Goal: Register for event/course

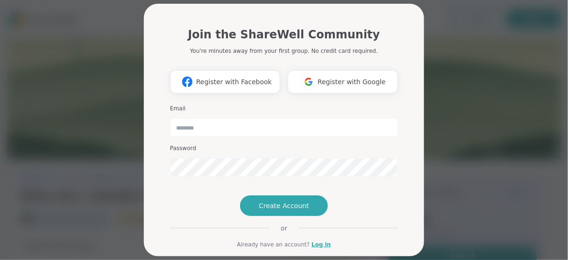
click at [91, 67] on div "Join the ShareWell Community You're minutes away from your first group. No cred…" at bounding box center [284, 130] width 557 height 260
click at [101, 39] on div "Join the ShareWell Community You're minutes away from your first group. No cred…" at bounding box center [284, 130] width 557 height 260
click at [372, 79] on span "Register with Google" at bounding box center [352, 82] width 68 height 10
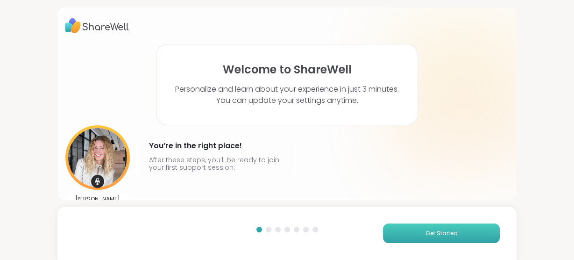
click at [437, 230] on span "Get Started" at bounding box center [442, 233] width 32 height 8
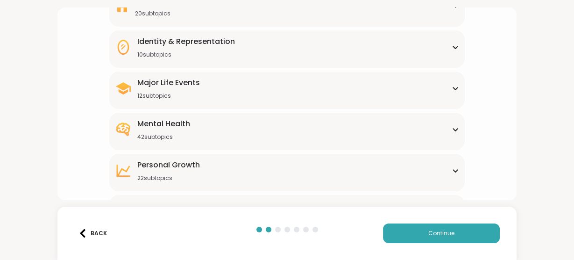
scroll to position [106, 0]
click at [440, 236] on span "Continue" at bounding box center [442, 233] width 26 height 8
